Goal: Task Accomplishment & Management: Use online tool/utility

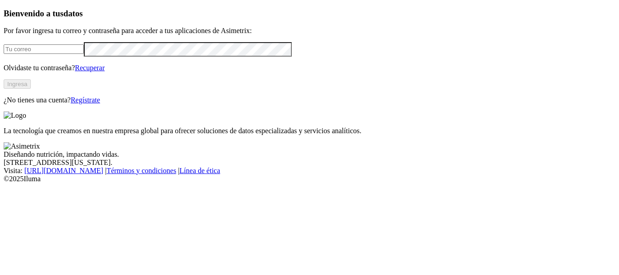
type input "[PERSON_NAME][EMAIL_ADDRESS][DOMAIN_NAME]"
click at [31, 89] on button "Ingresa" at bounding box center [17, 84] width 27 height 10
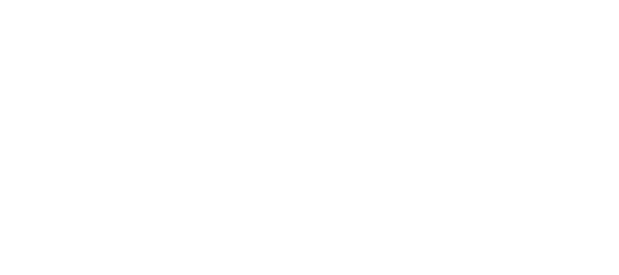
type input "Desemp H a Agost 2025"
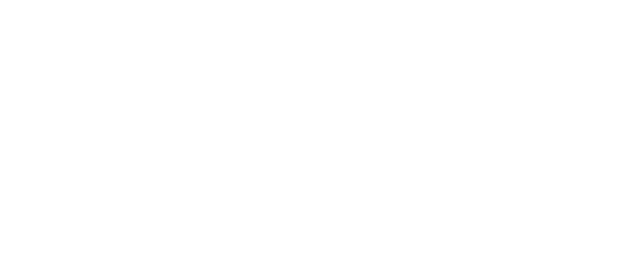
type input "S"
type input "Desemp Prim a Agost 2025"
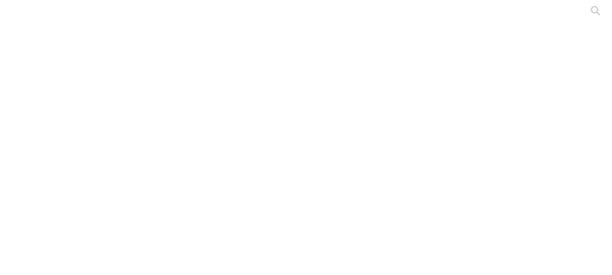
type input "Stock H a Agost 2025"
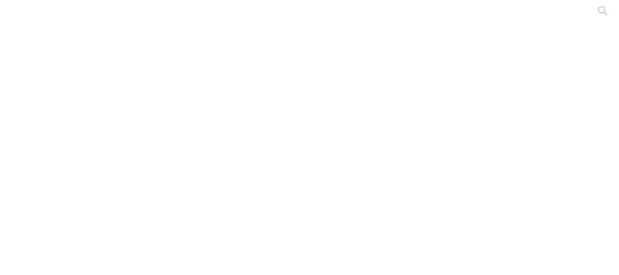
type input "Desemp PC a Agosto 2025"
